Goal: Information Seeking & Learning: Learn about a topic

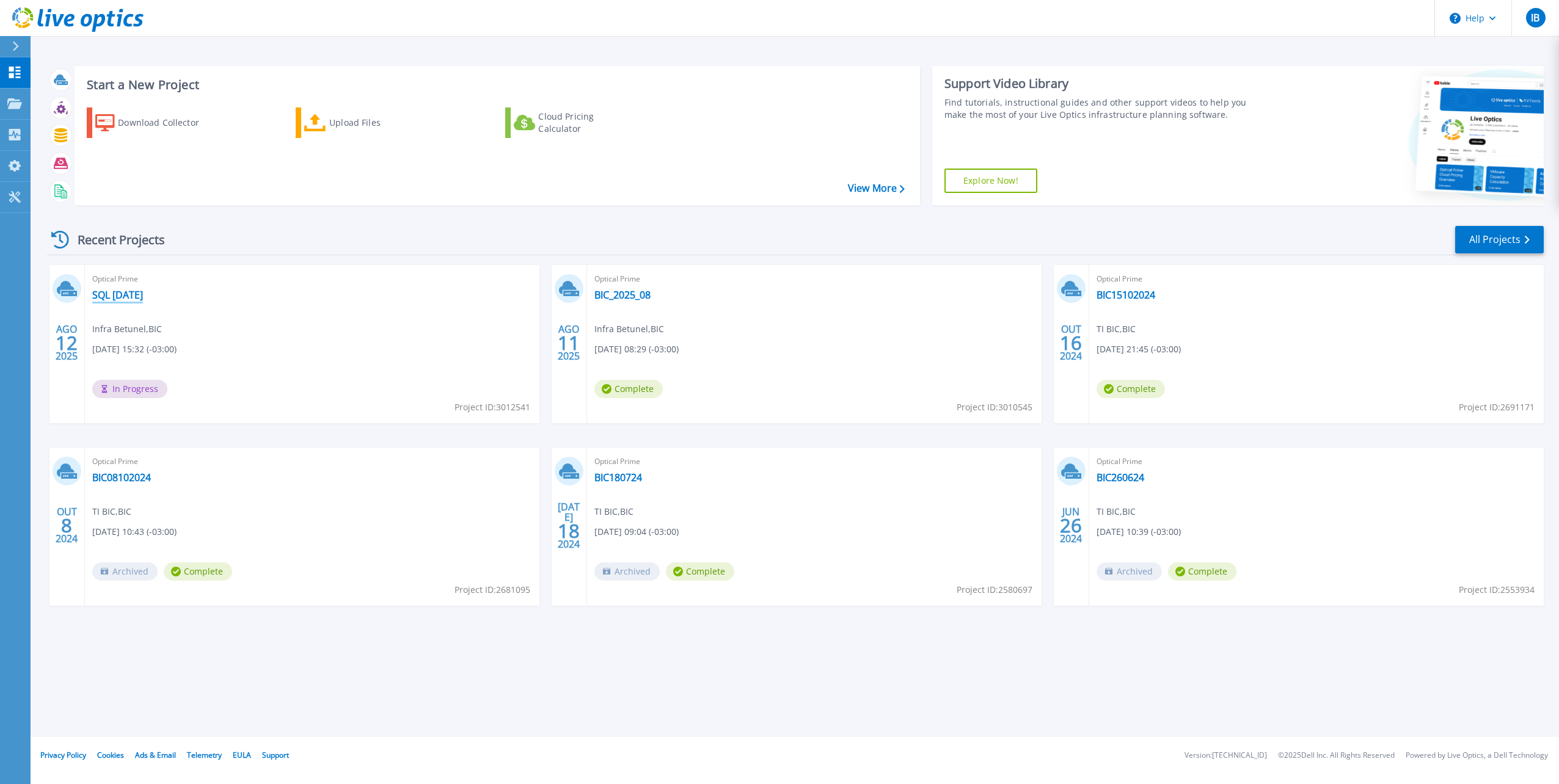
click at [129, 296] on link "SQL [DATE]" at bounding box center [117, 295] width 51 height 12
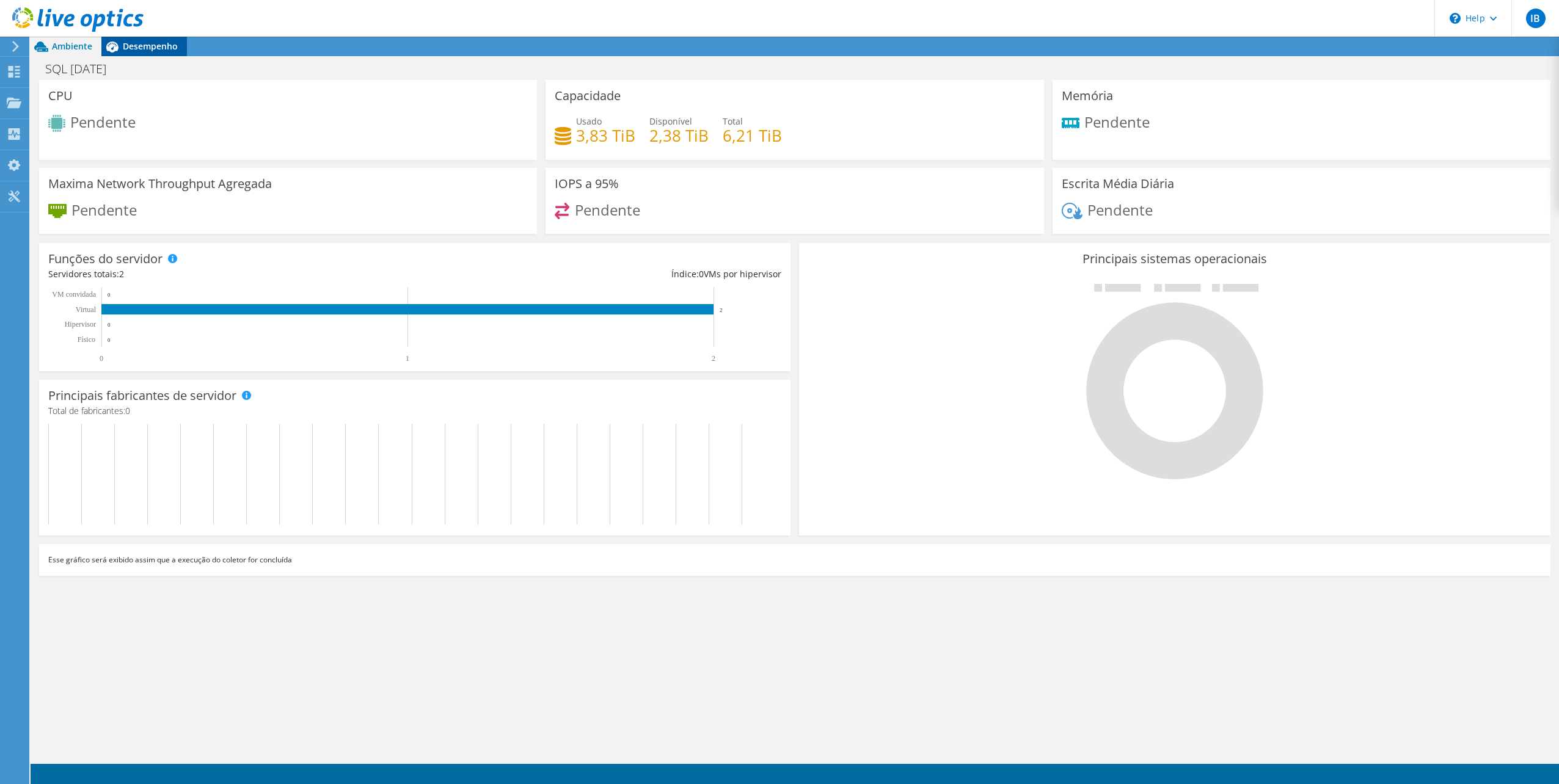
click at [152, 49] on span "Desempenho" at bounding box center [150, 46] width 55 height 11
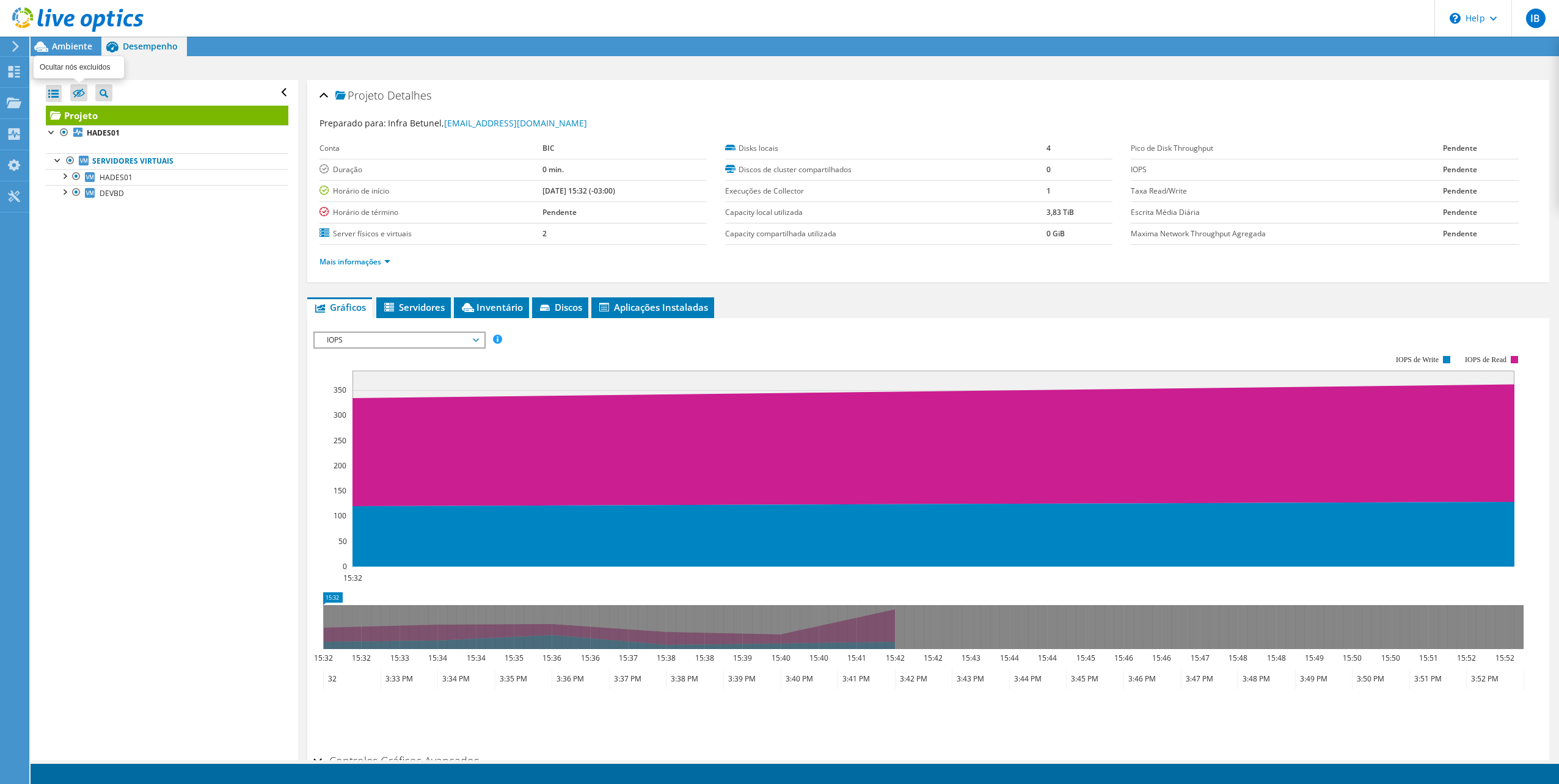
click at [83, 91] on icon at bounding box center [78, 93] width 12 height 9
click at [0, 0] on input "checkbox" at bounding box center [0, 0] width 0 height 0
click at [78, 91] on icon at bounding box center [78, 94] width 12 height 9
click at [0, 0] on input "checkbox" at bounding box center [0, 0] width 0 height 0
click at [57, 89] on div at bounding box center [53, 93] width 16 height 17
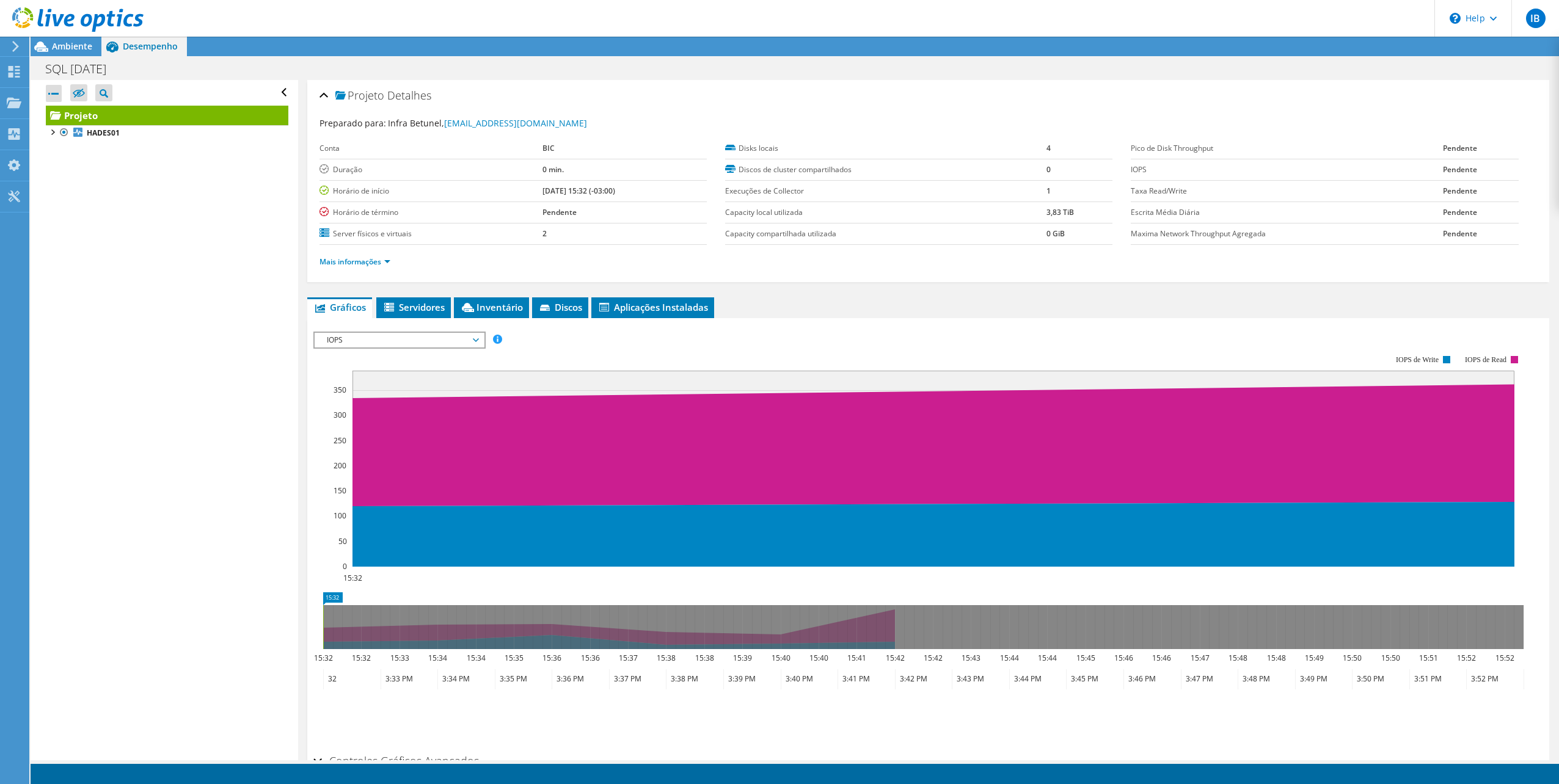
click at [57, 89] on div at bounding box center [53, 93] width 16 height 17
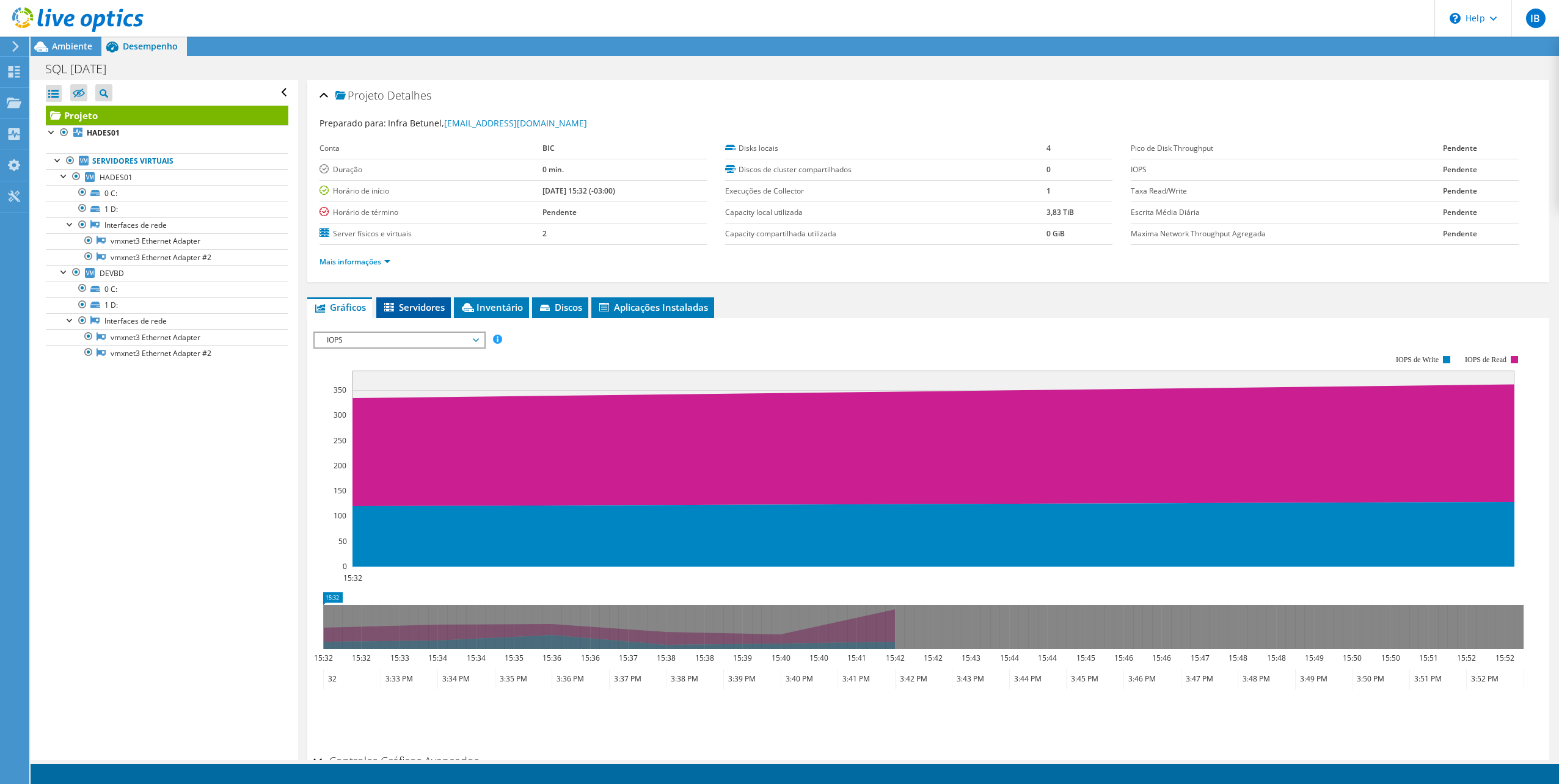
click at [412, 305] on span "Servidores" at bounding box center [413, 307] width 62 height 12
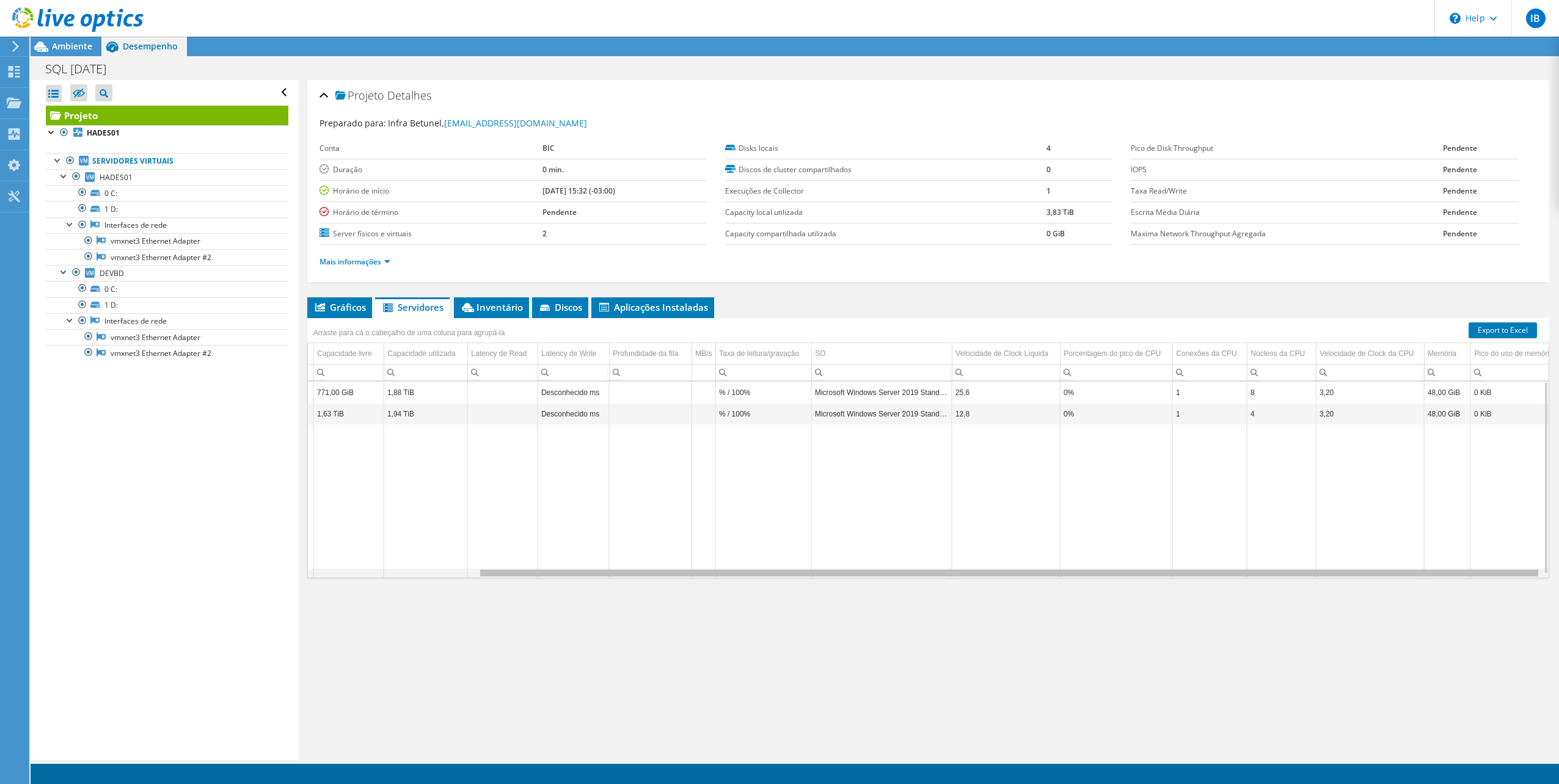
scroll to position [0, 198]
drag, startPoint x: 1314, startPoint y: 570, endPoint x: 1527, endPoint y: 552, distance: 213.8
click at [1527, 552] on body "IB Usuário Final Infra Betunel infra@betunel.com.br BIC My Profile Log Out \n H…" at bounding box center [780, 392] width 1559 height 784
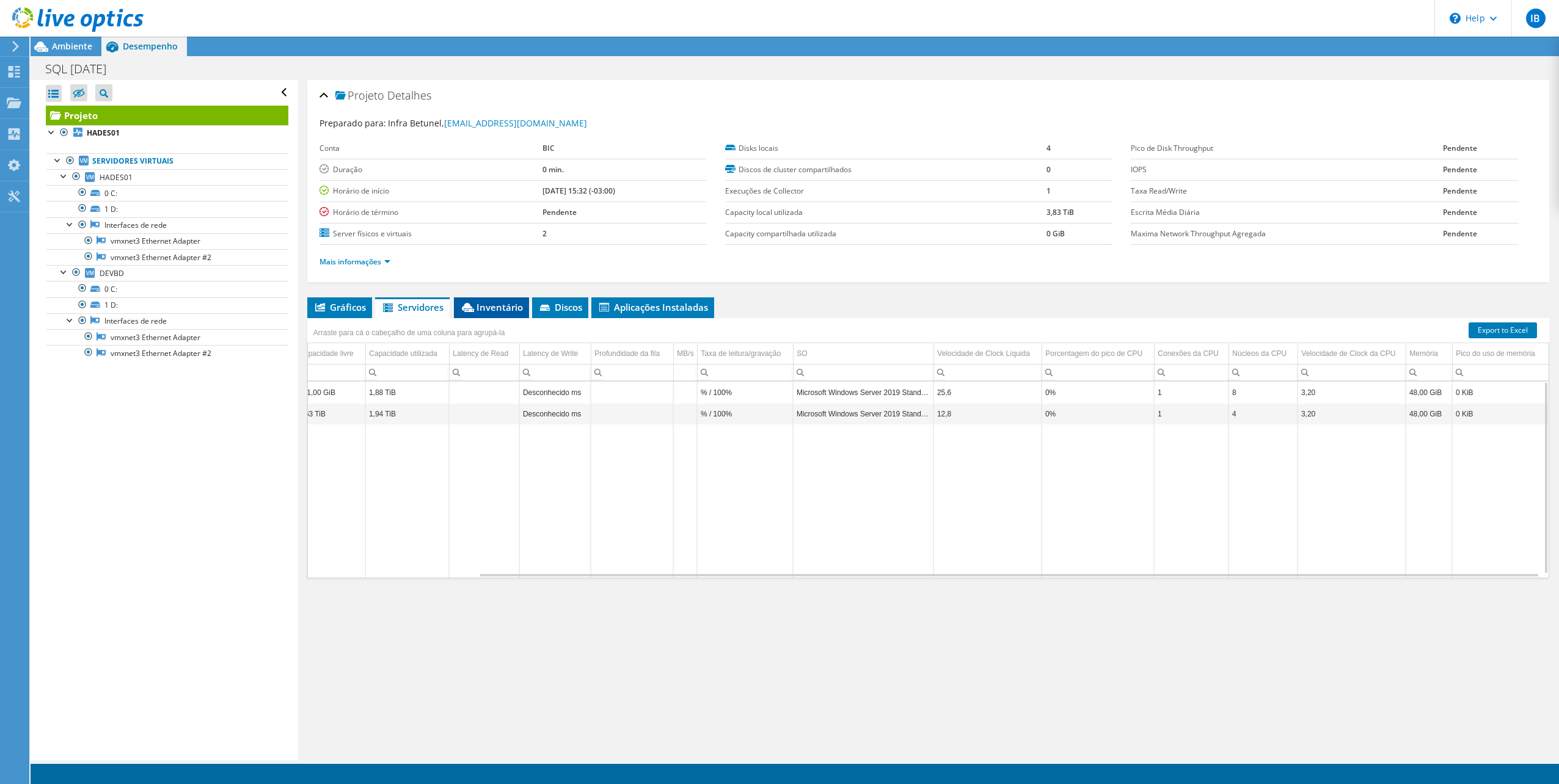
click at [505, 306] on span "Inventário" at bounding box center [491, 307] width 63 height 12
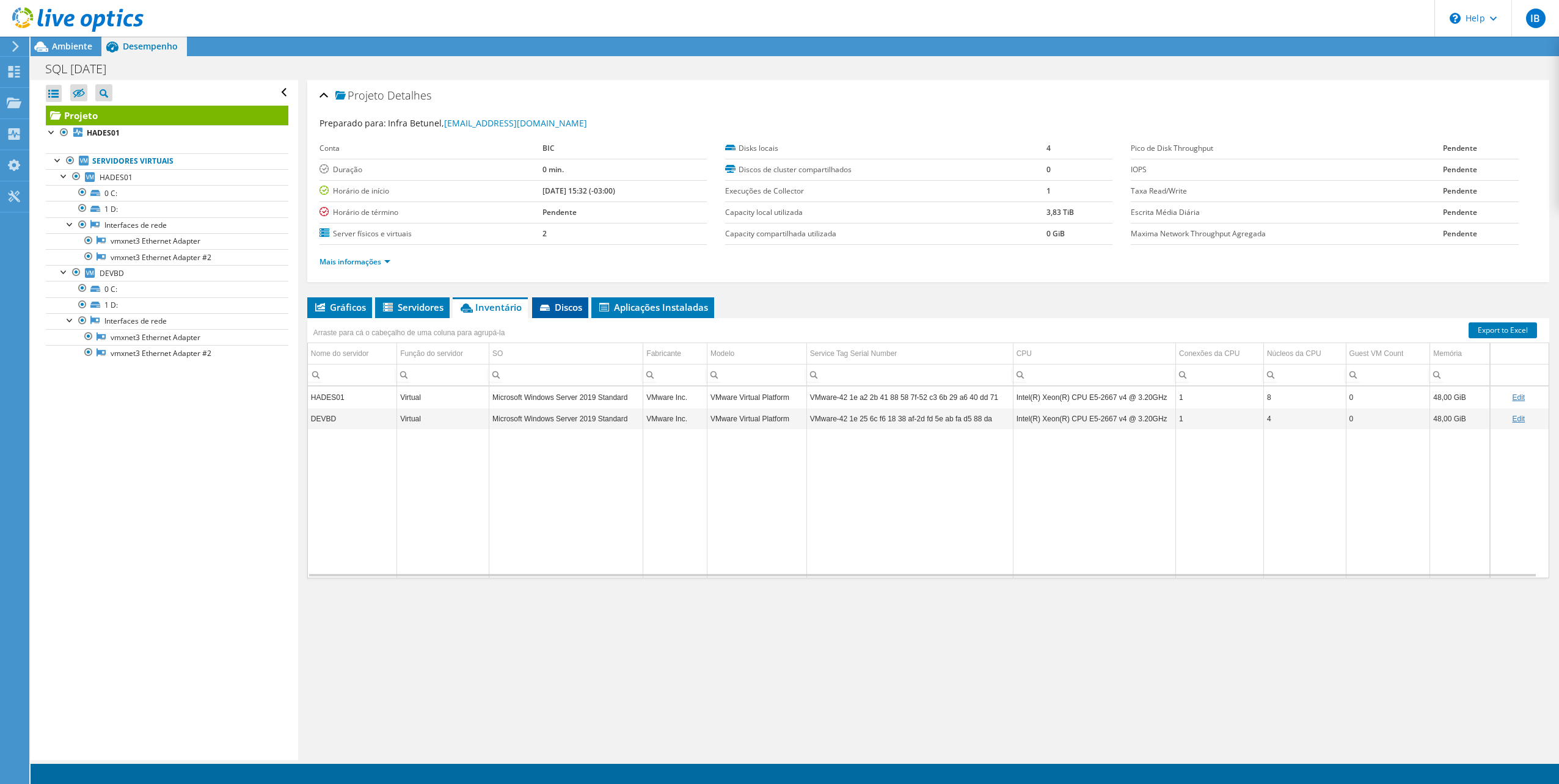
click at [556, 303] on span "Discos" at bounding box center [560, 307] width 44 height 12
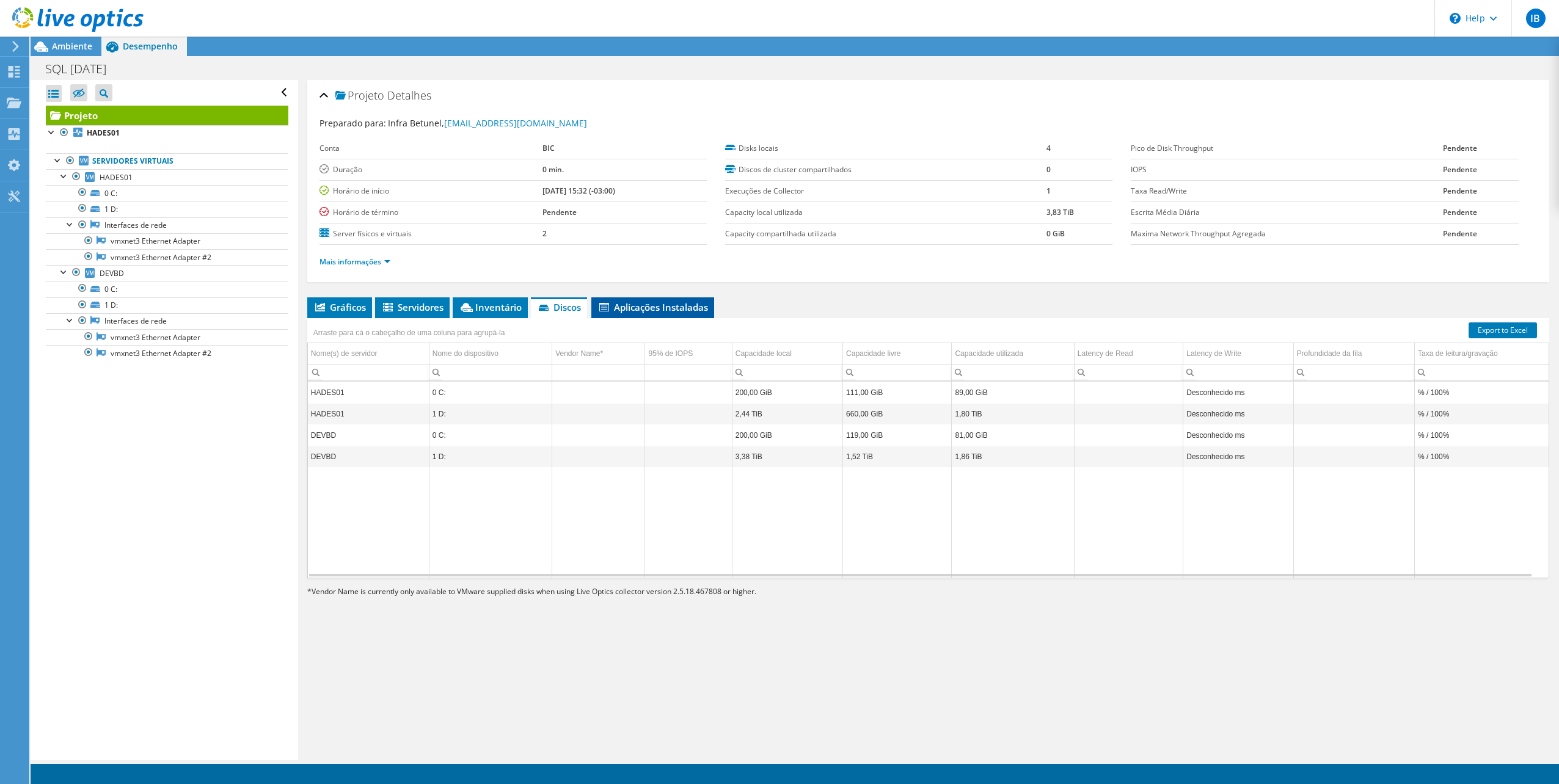
click at [655, 301] on span "Aplicações Instaladas" at bounding box center [652, 307] width 110 height 12
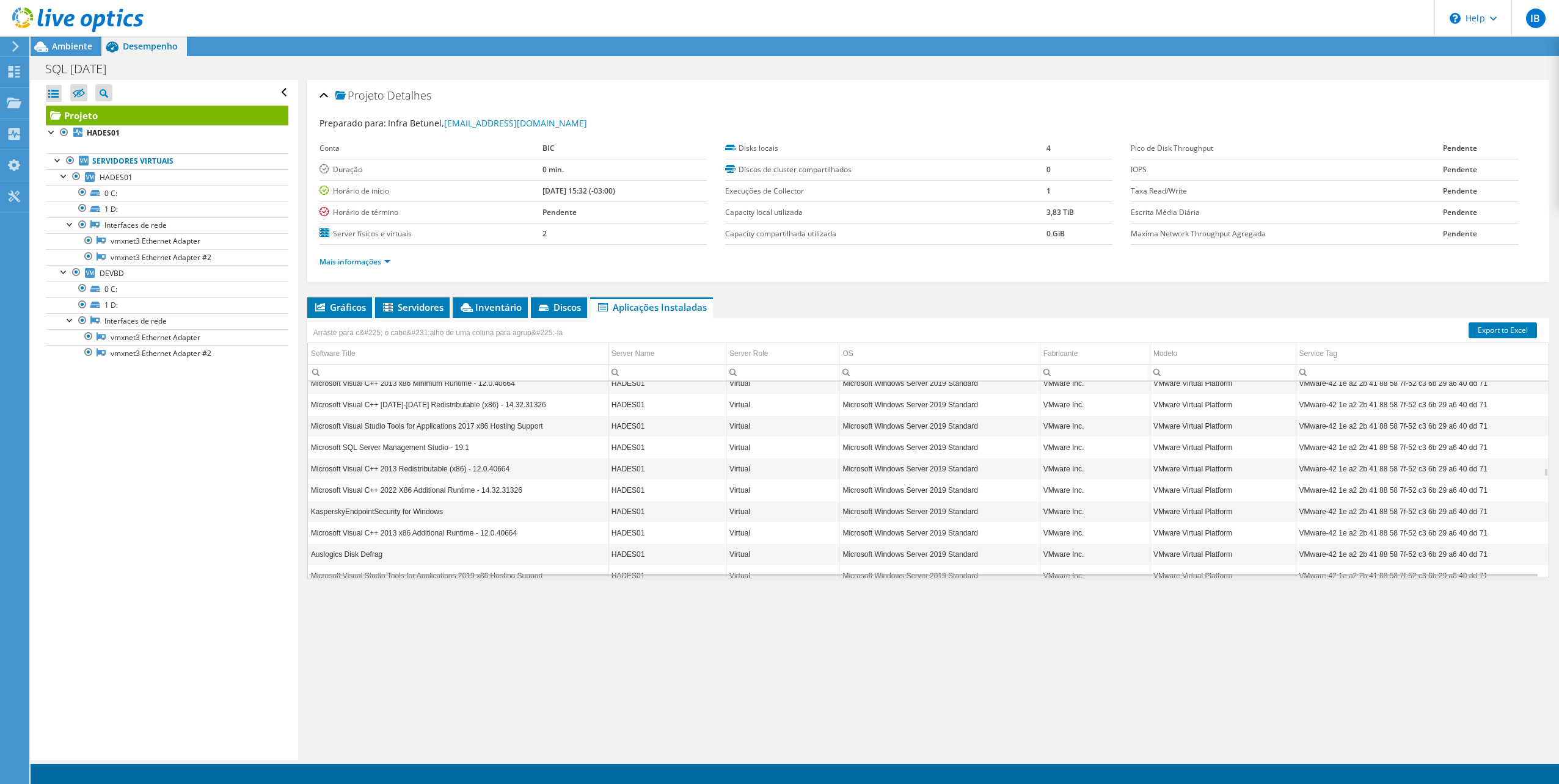
scroll to position [2125, 0]
click at [564, 310] on span "Discos" at bounding box center [559, 307] width 44 height 12
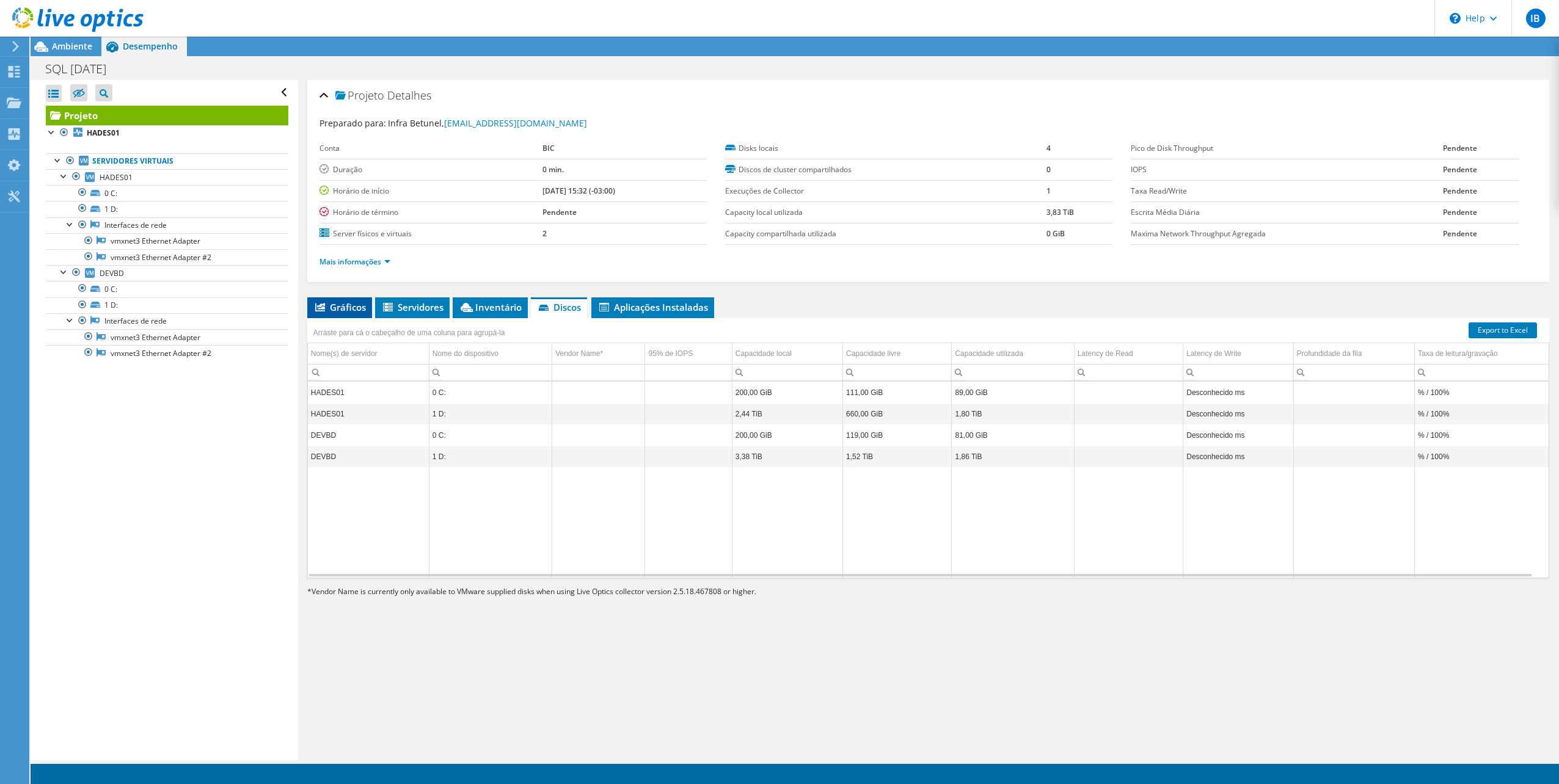
click at [357, 304] on span "Gráficos" at bounding box center [340, 307] width 53 height 12
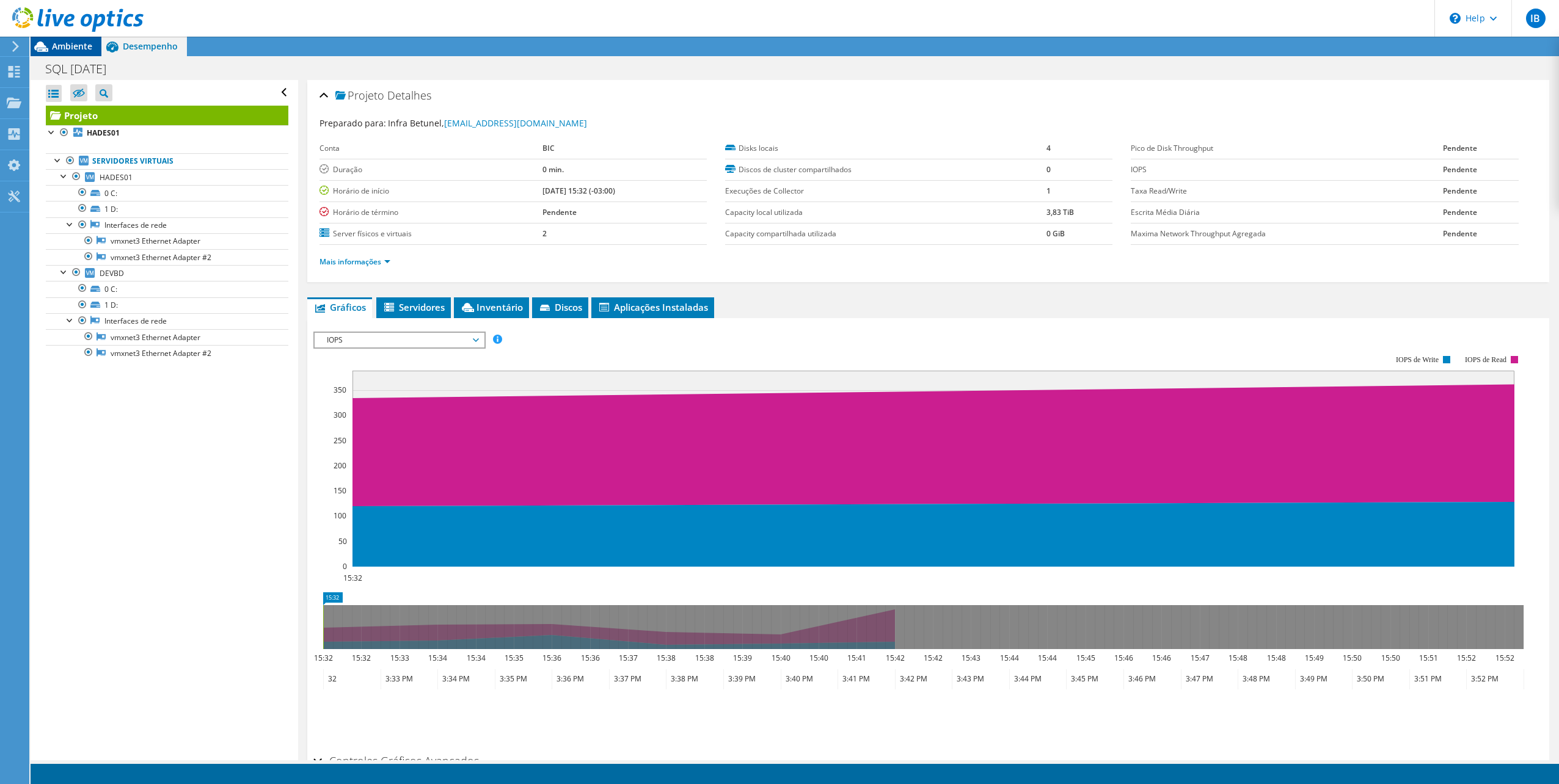
click at [77, 47] on span "Ambiente" at bounding box center [72, 46] width 41 height 11
